Goal: Information Seeking & Learning: Learn about a topic

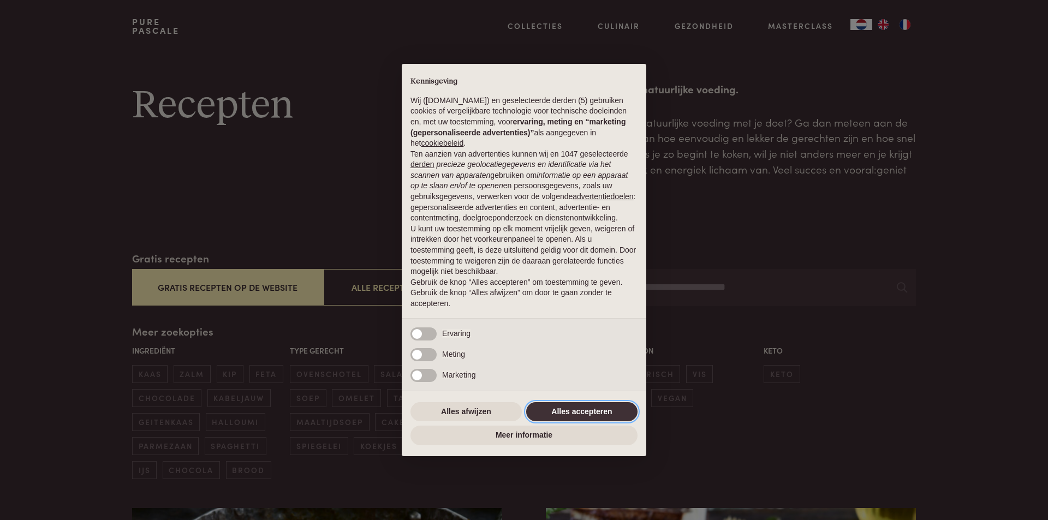
click at [577, 411] on button "Alles accepteren" at bounding box center [581, 412] width 111 height 20
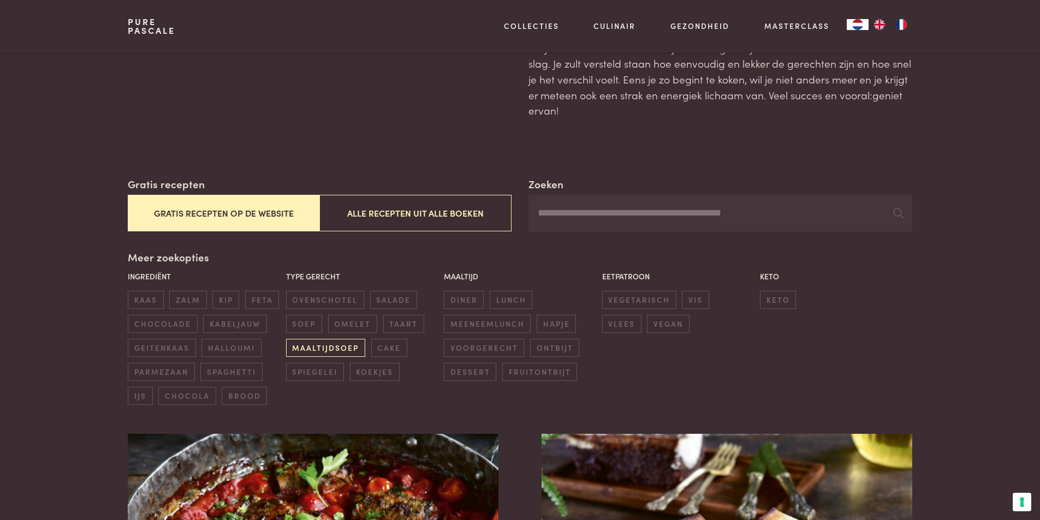
scroll to position [55, 0]
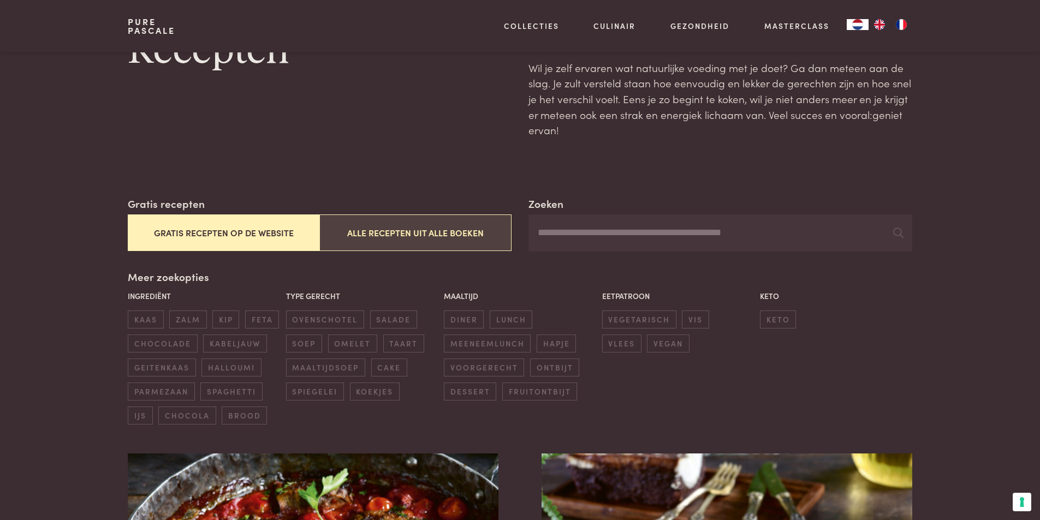
click at [392, 241] on button "Alle recepten uit alle boeken" at bounding box center [415, 233] width 192 height 37
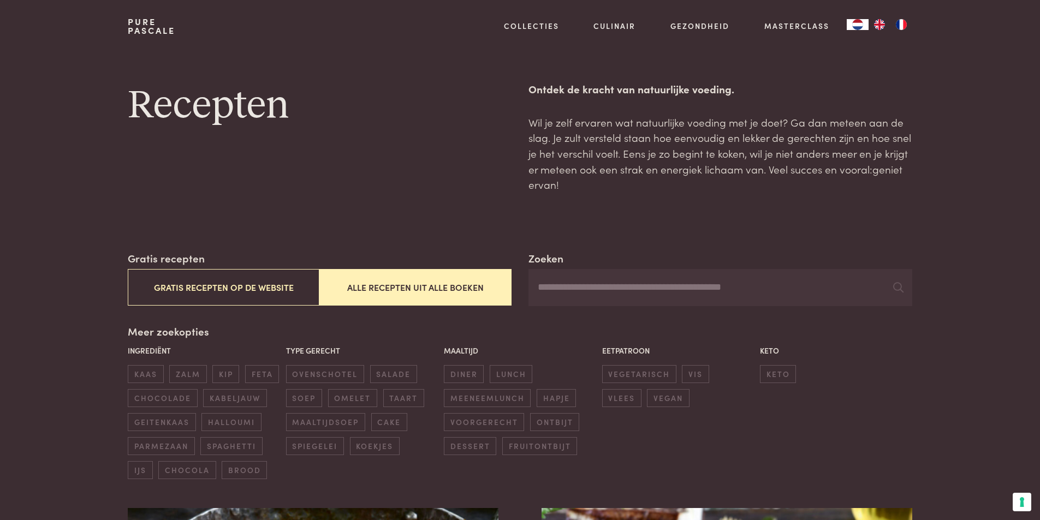
click at [598, 288] on input "Zoeken" at bounding box center [719, 287] width 383 height 37
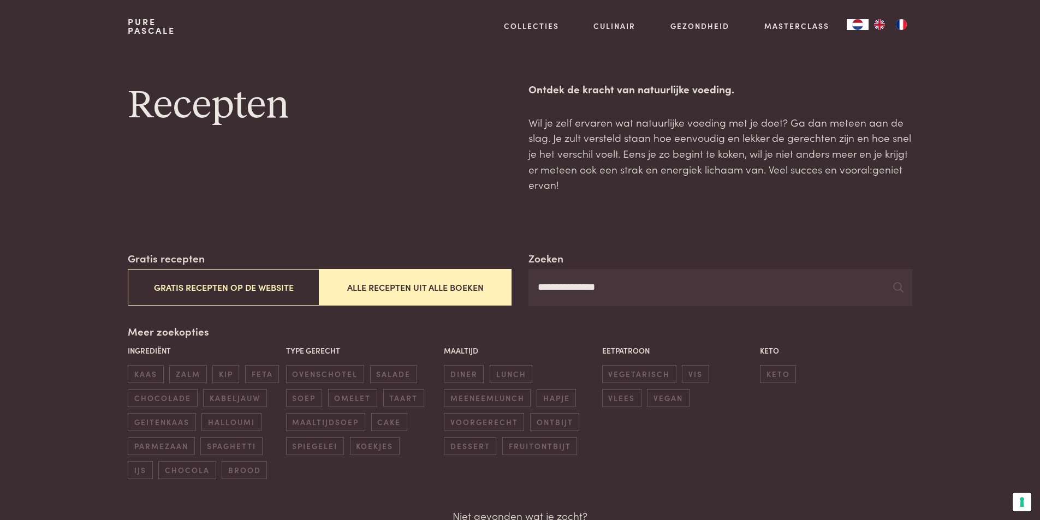
type input "**********"
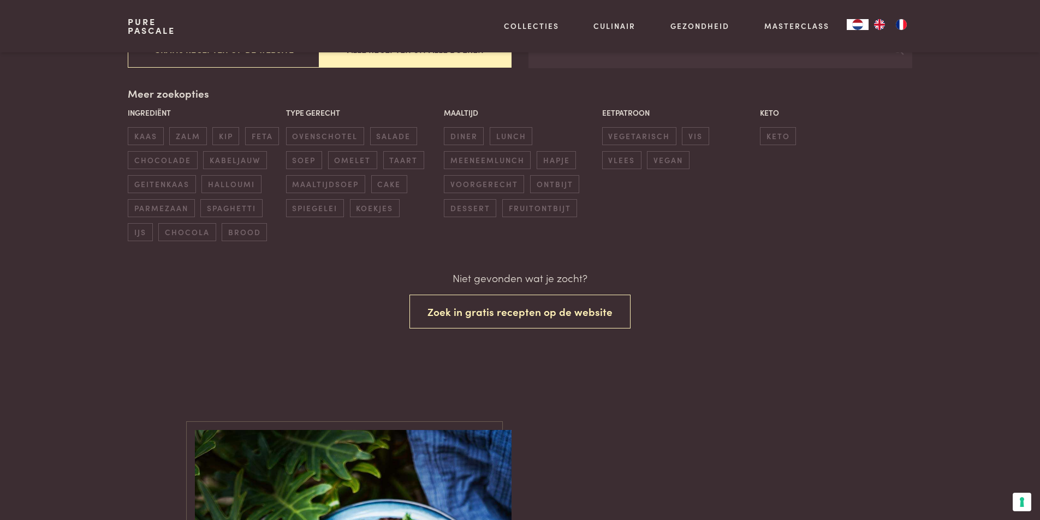
scroll to position [218, 0]
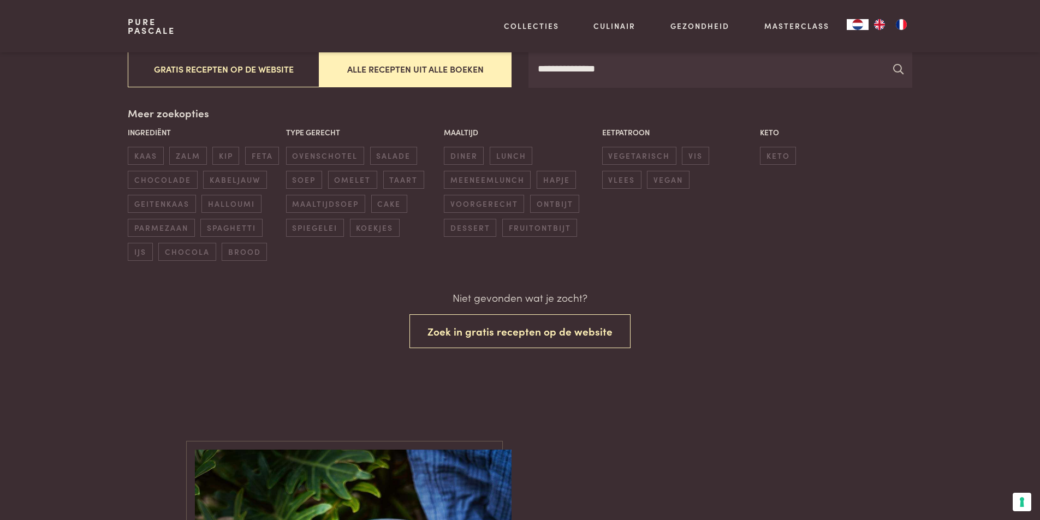
click at [899, 69] on icon at bounding box center [898, 69] width 10 height 10
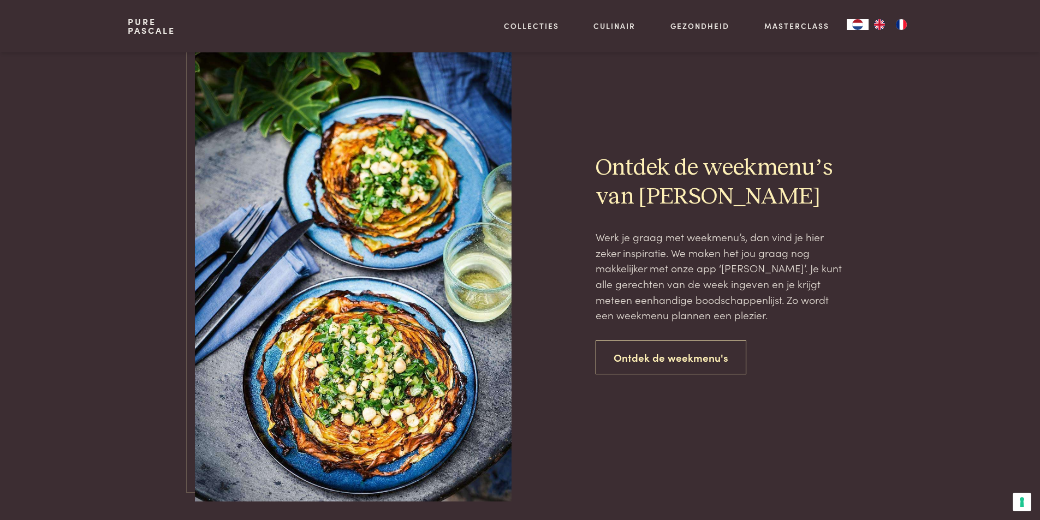
scroll to position [655, 0]
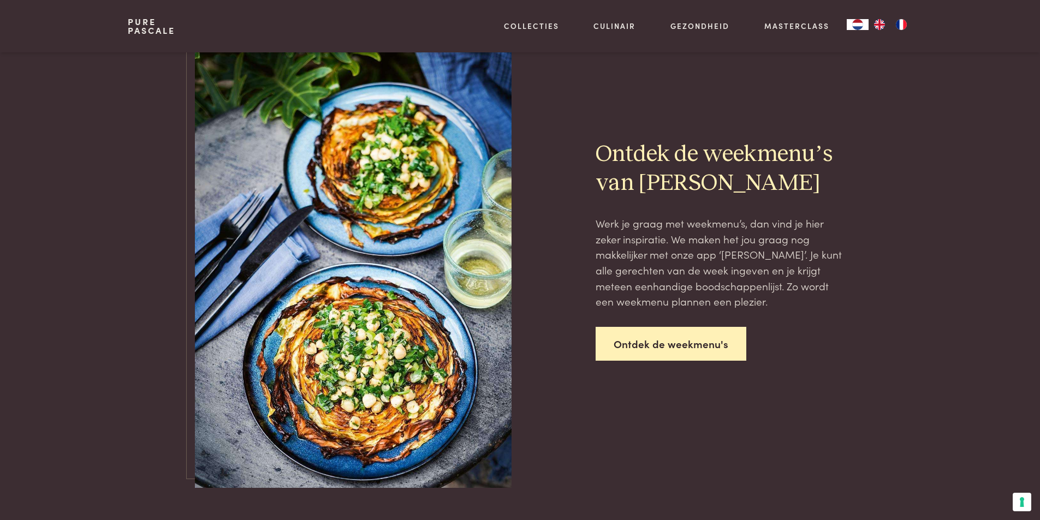
click at [686, 337] on link "Ontdek de weekmenu's" at bounding box center [671, 344] width 151 height 34
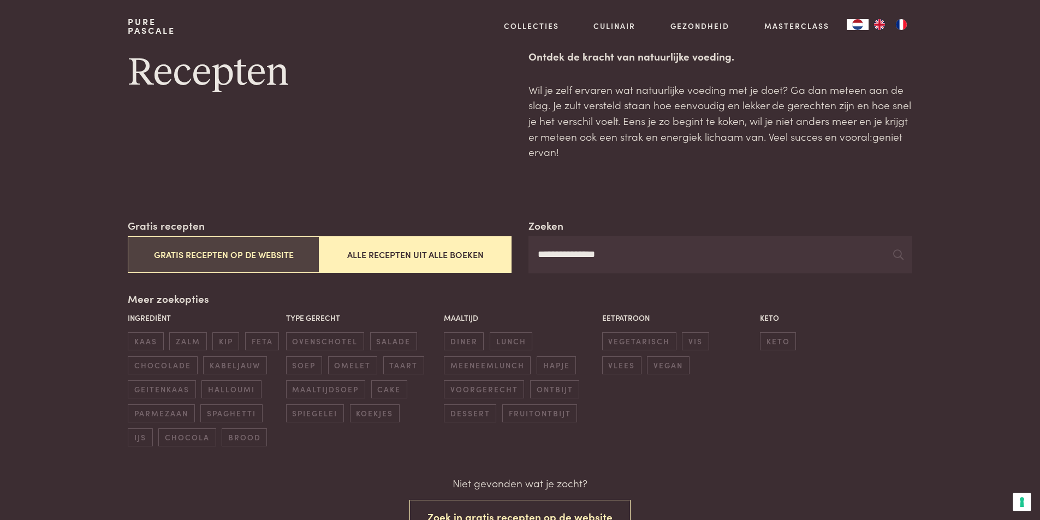
scroll to position [0, 0]
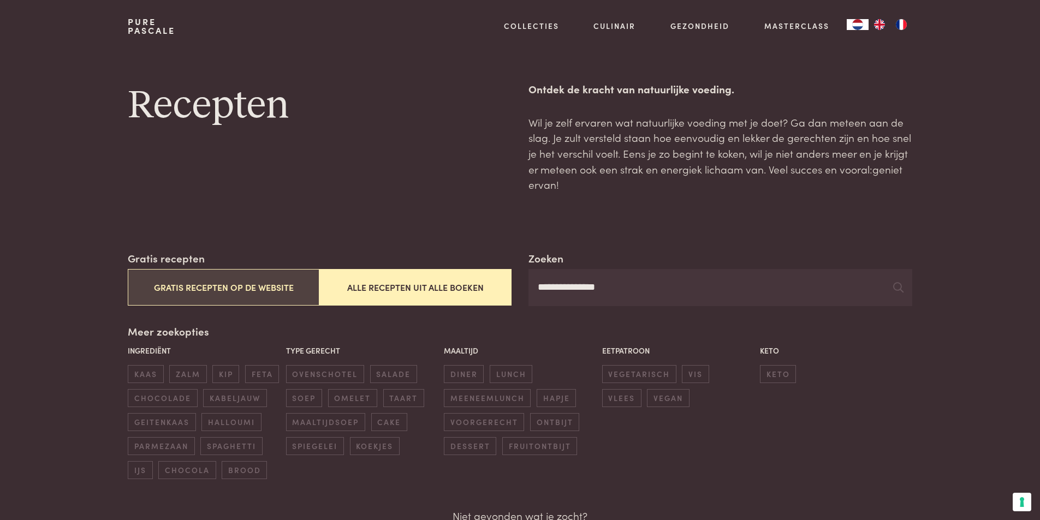
click at [241, 287] on button "Gratis recepten op de website" at bounding box center [224, 287] width 192 height 37
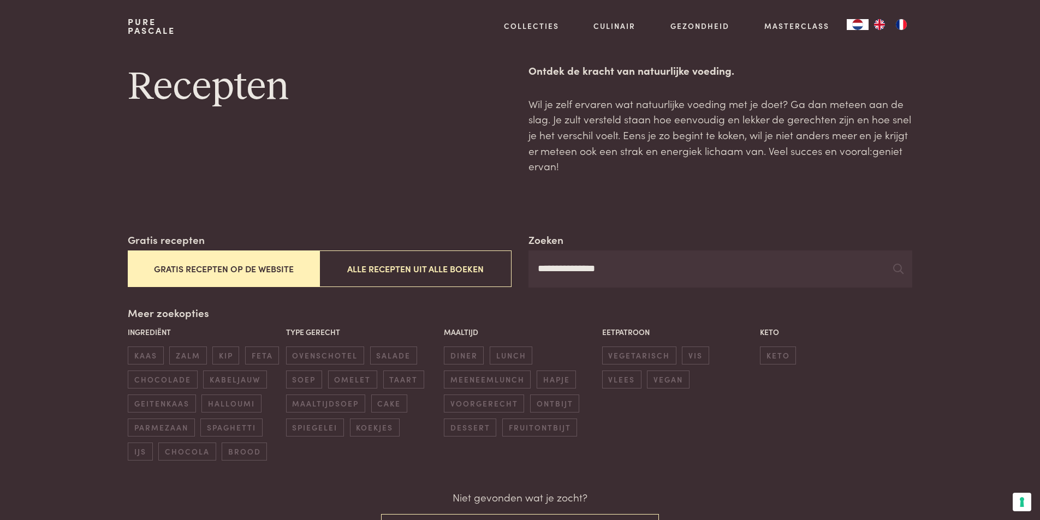
scroll to position [7, 0]
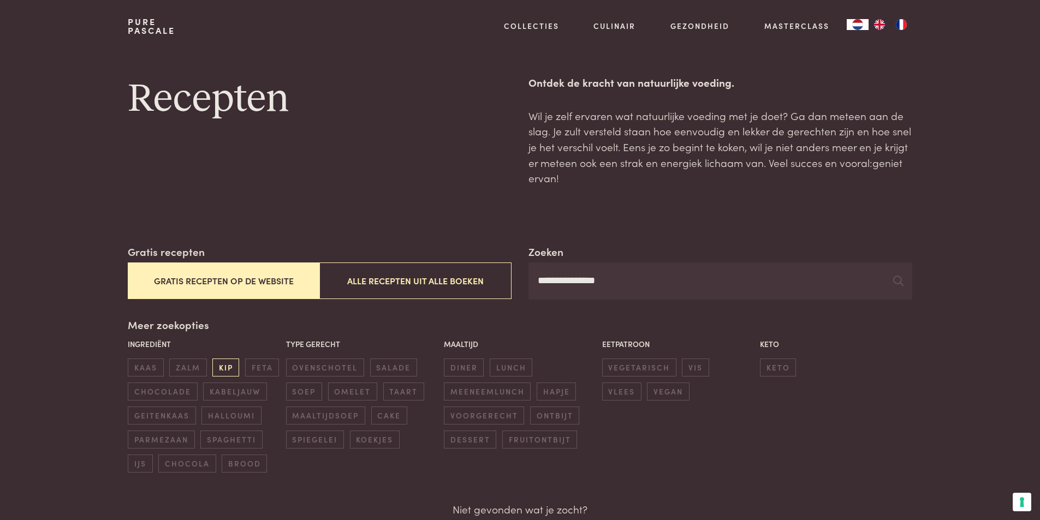
click at [227, 371] on span "kip" at bounding box center [225, 368] width 27 height 18
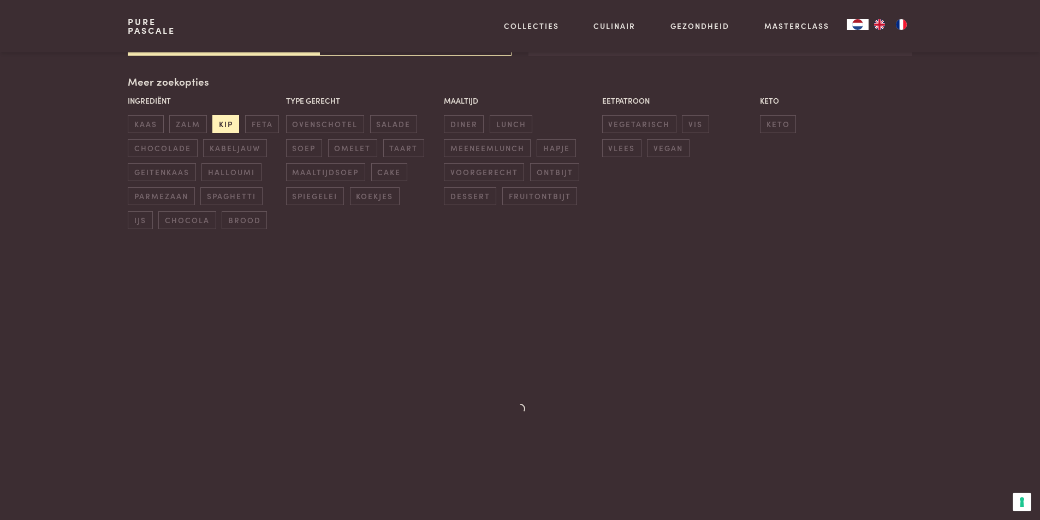
scroll to position [251, 0]
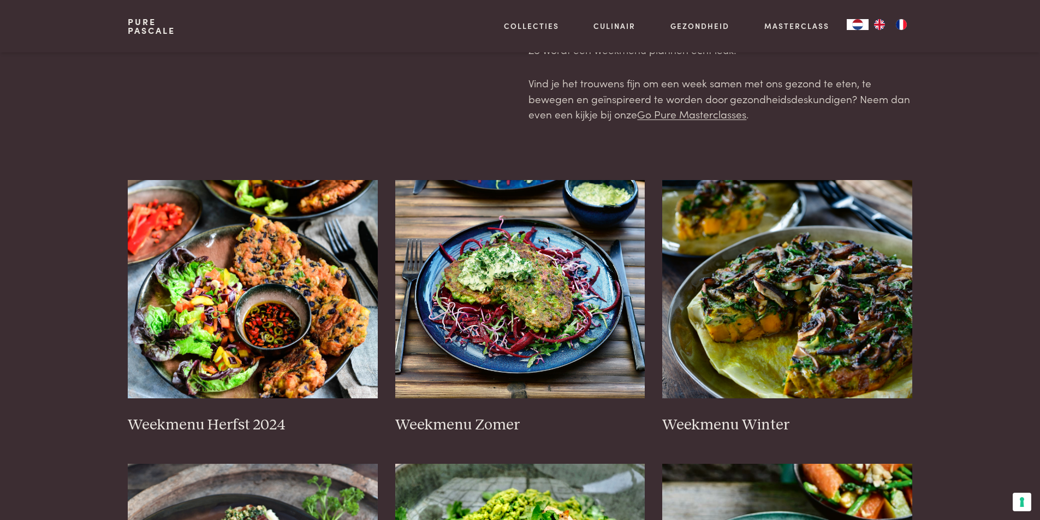
scroll to position [218, 0]
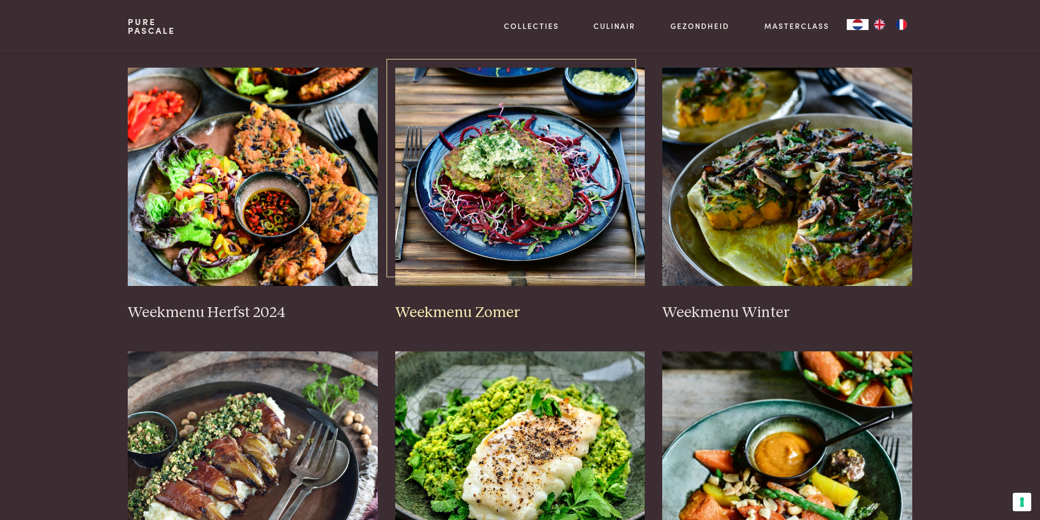
click at [518, 197] on img at bounding box center [520, 177] width 250 height 218
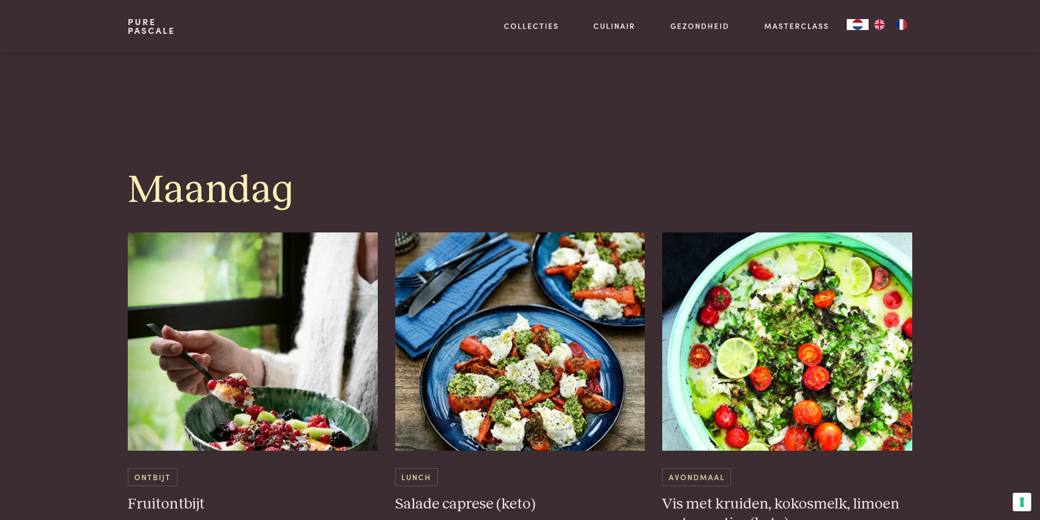
scroll to position [491, 0]
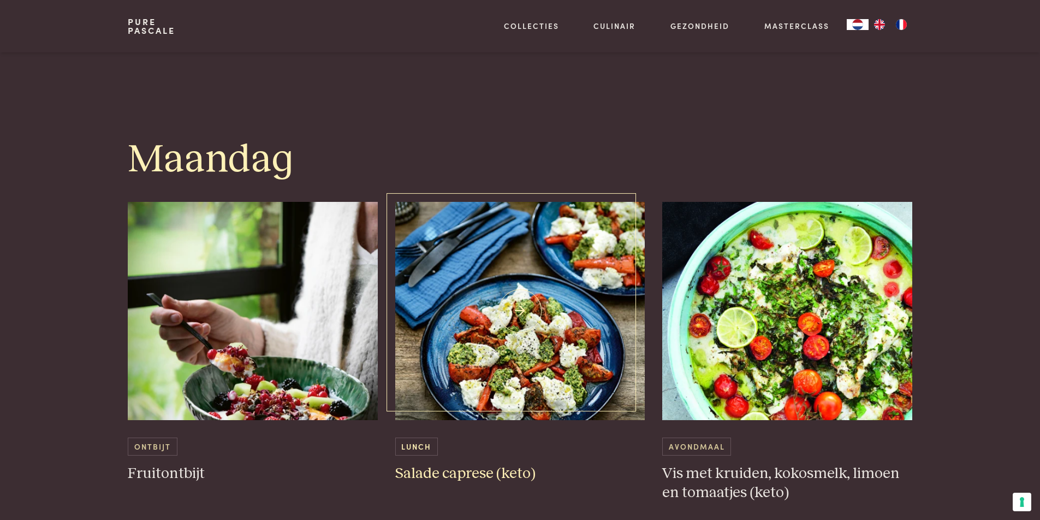
click at [501, 353] on img at bounding box center [520, 311] width 250 height 218
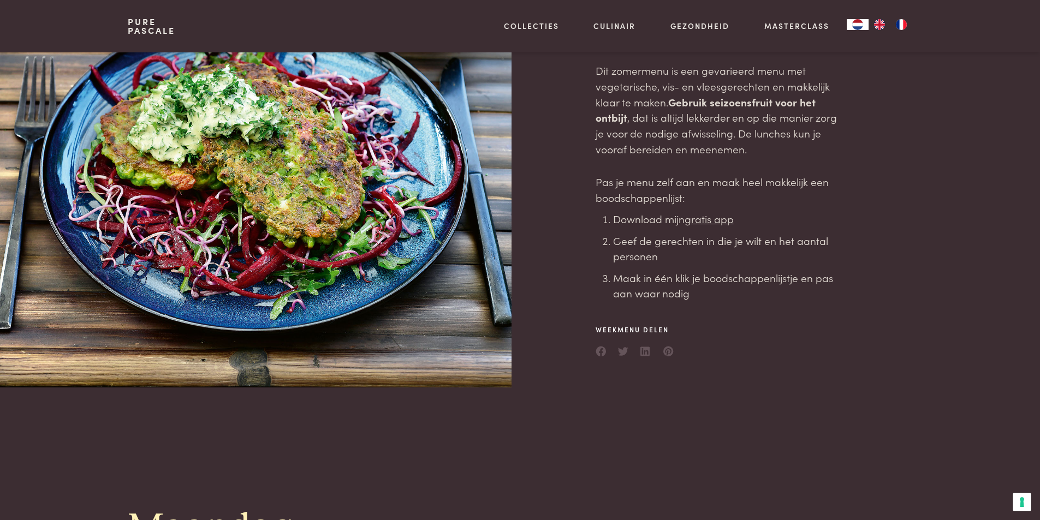
scroll to position [0, 0]
